Goal: Find specific page/section: Find specific page/section

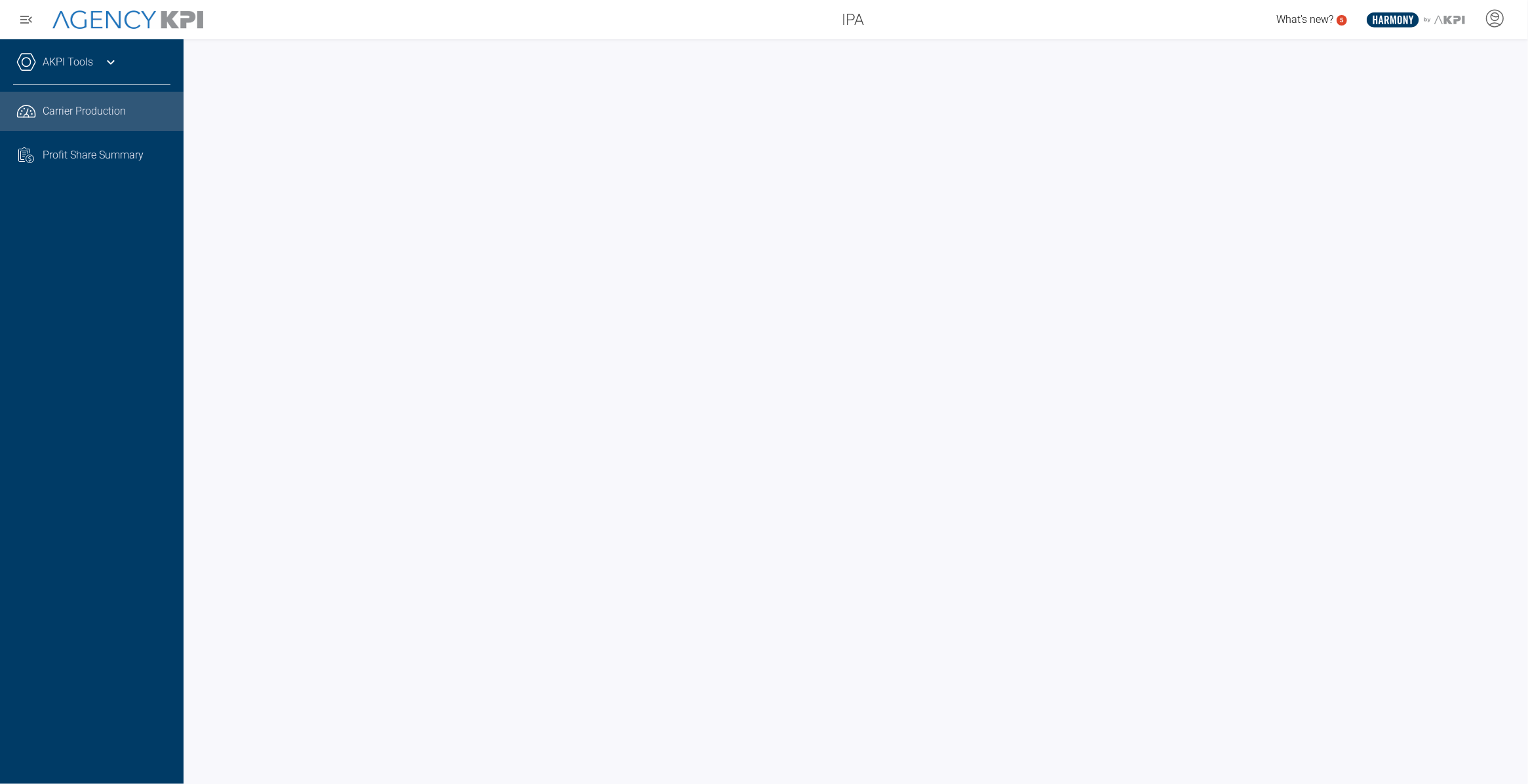
click at [109, 64] on icon at bounding box center [110, 62] width 16 height 16
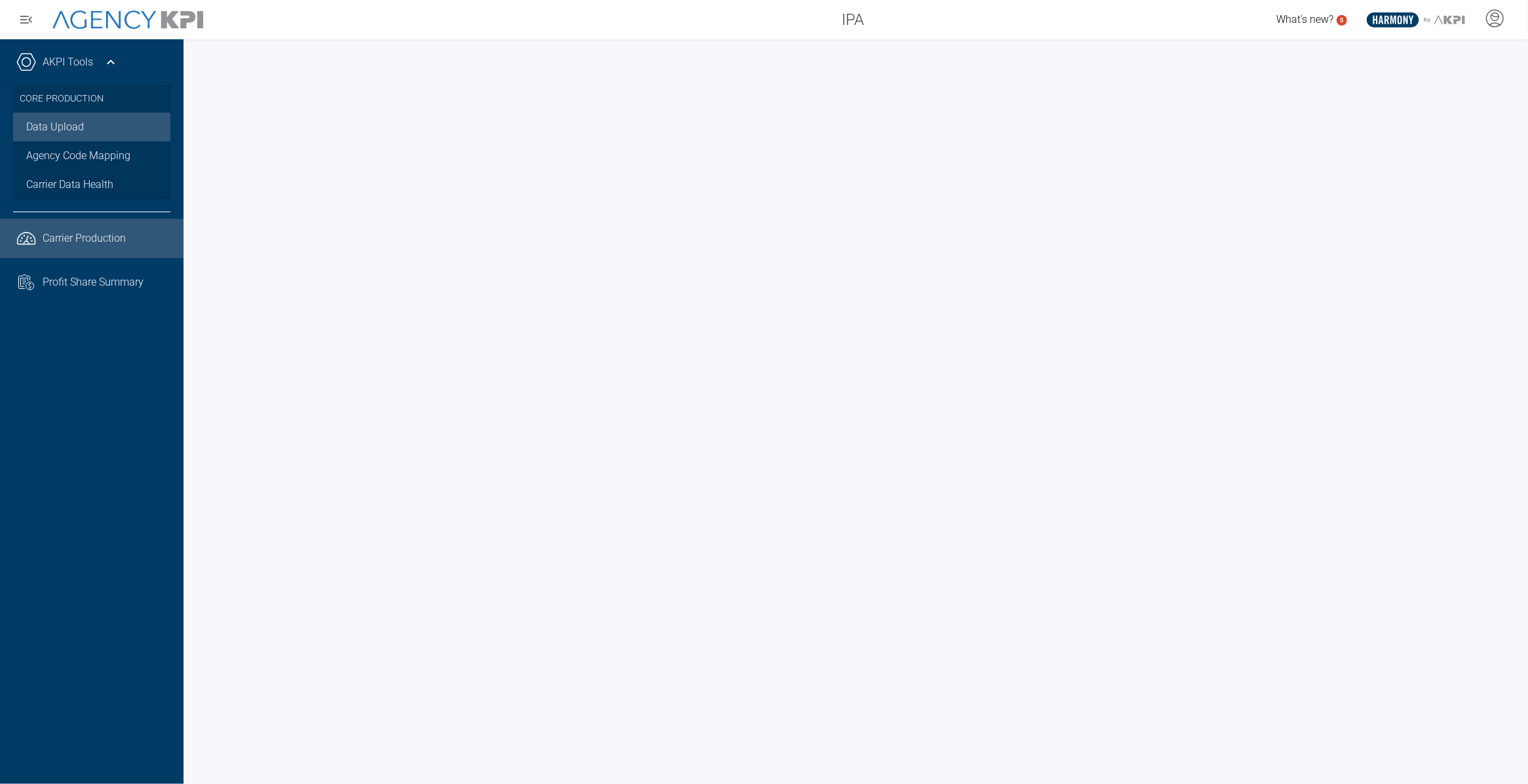
click at [69, 131] on link "Data Upload" at bounding box center [92, 127] width 158 height 29
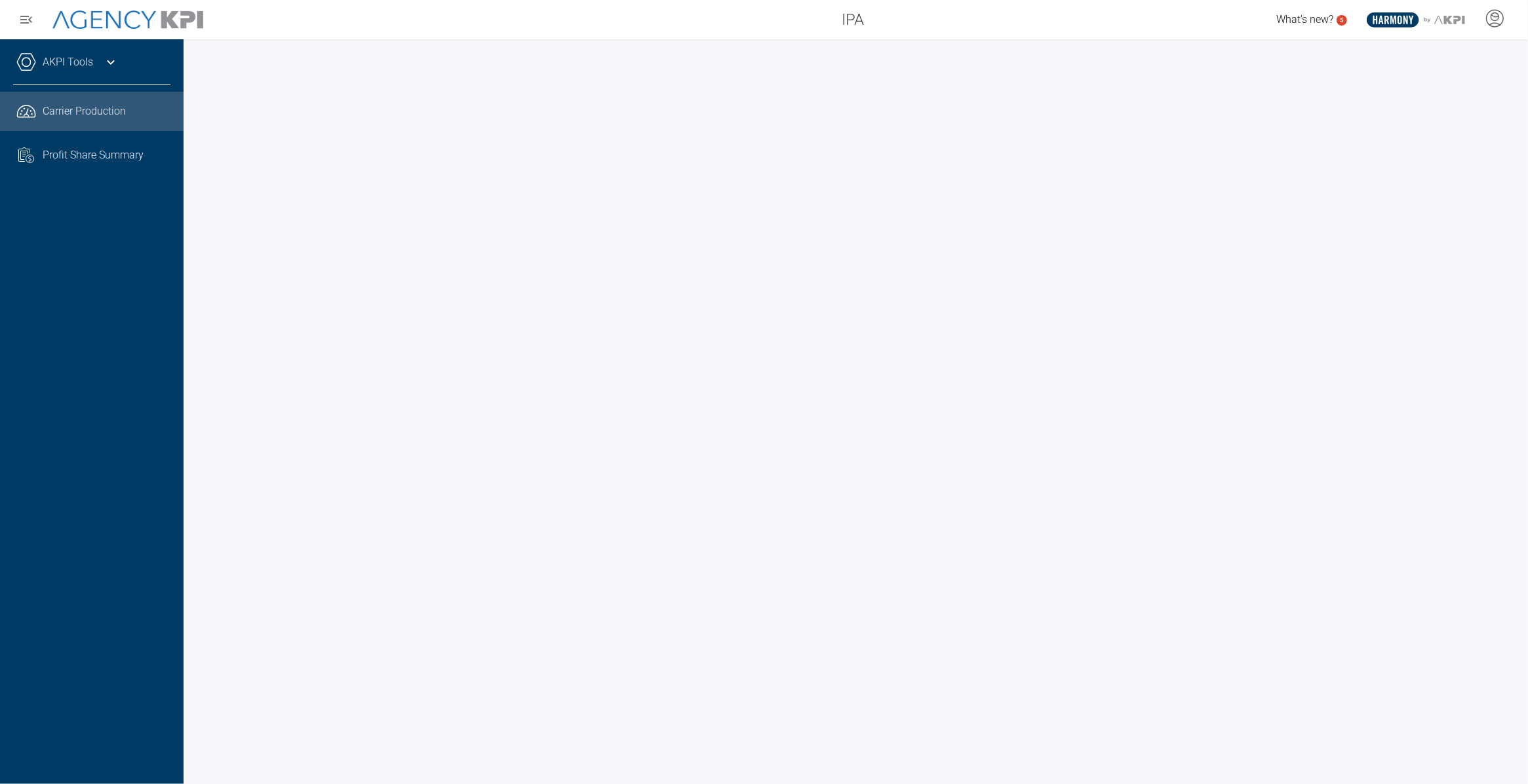
click at [99, 56] on div "AKPI Tools" at bounding box center [92, 68] width 158 height 32
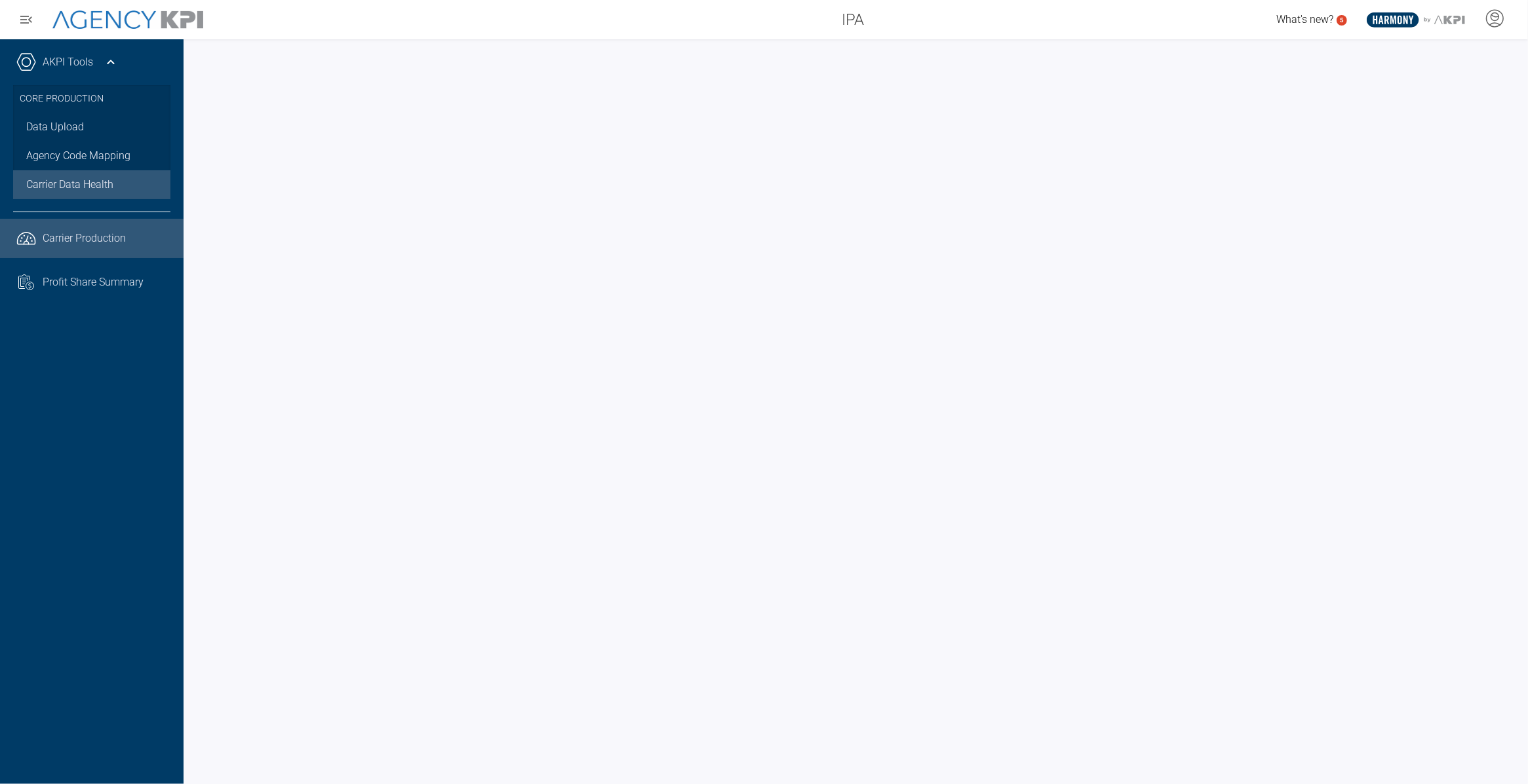
click at [105, 179] on span "Carrier Data Health" at bounding box center [69, 185] width 87 height 16
